Goal: Check status: Check status

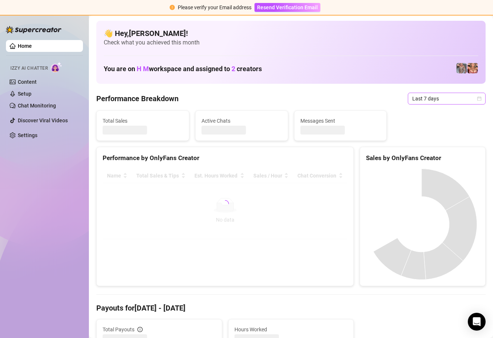
click at [456, 97] on span "Last 7 days" at bounding box center [447, 98] width 69 height 11
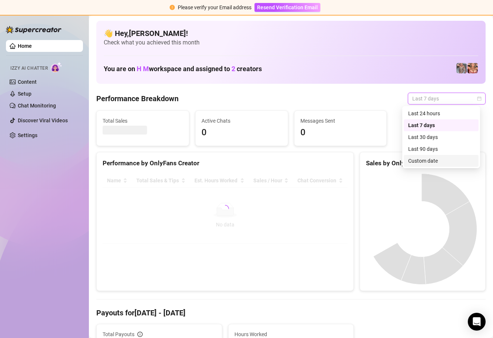
click at [416, 162] on div "Custom date" at bounding box center [442, 161] width 66 height 8
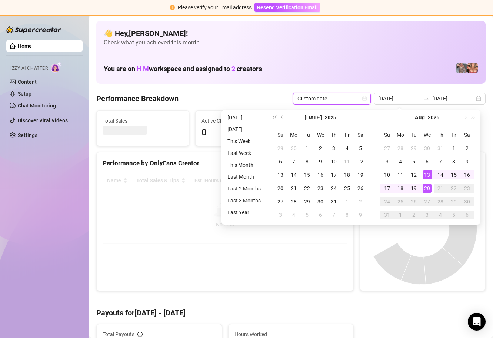
type input "[DATE]"
click at [428, 187] on div "20" at bounding box center [427, 188] width 9 height 9
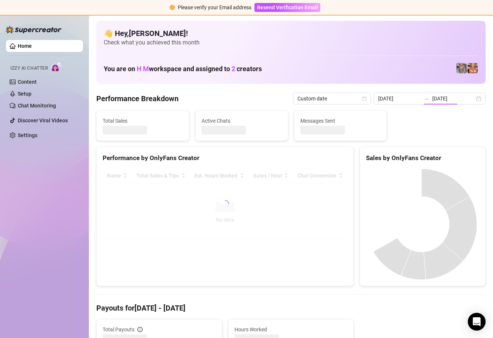
type input "[DATE]"
